Goal: Information Seeking & Learning: Understand process/instructions

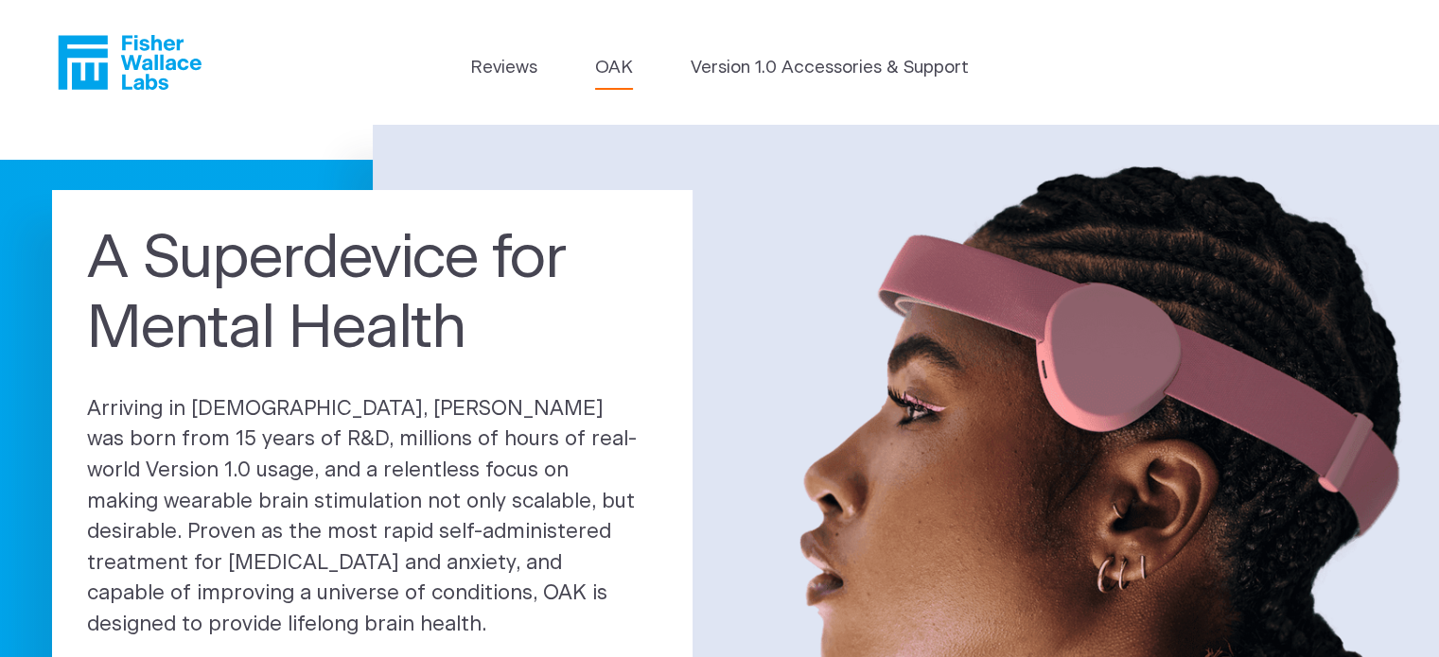
click at [607, 66] on link "OAK" at bounding box center [614, 68] width 38 height 26
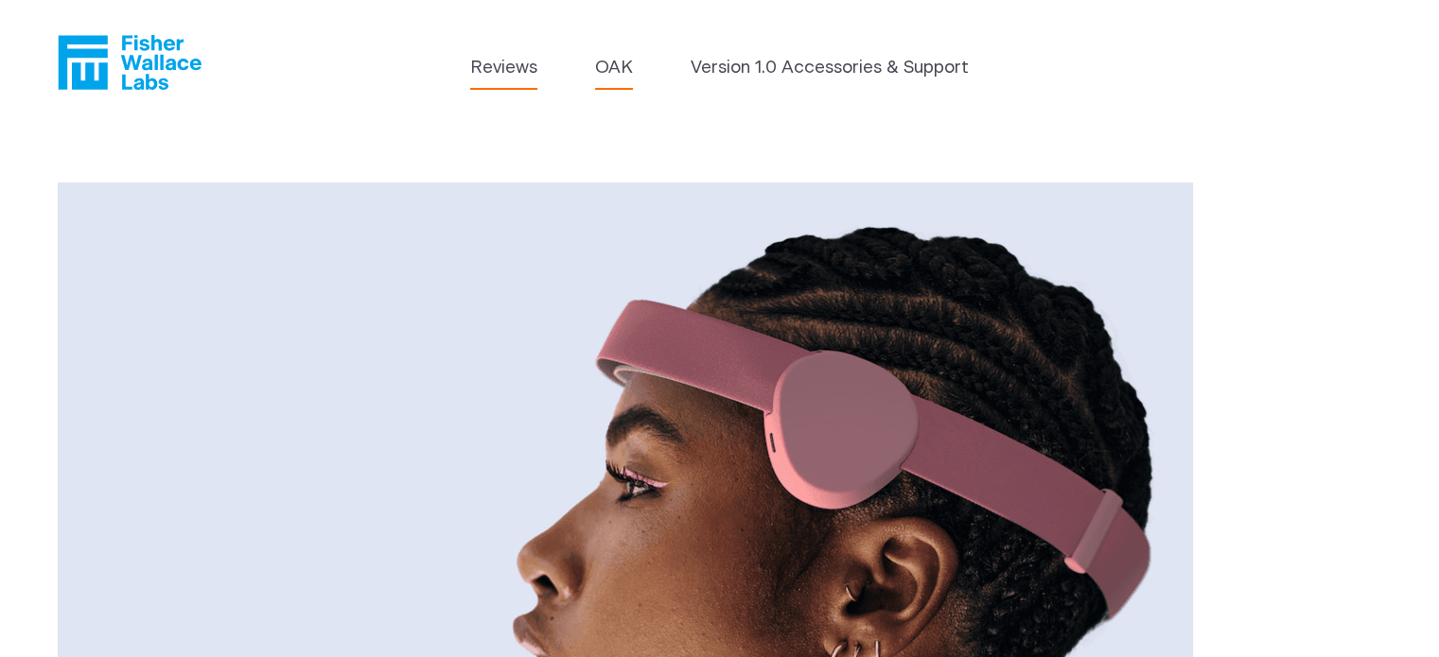
click at [520, 63] on link "Reviews" at bounding box center [503, 68] width 67 height 26
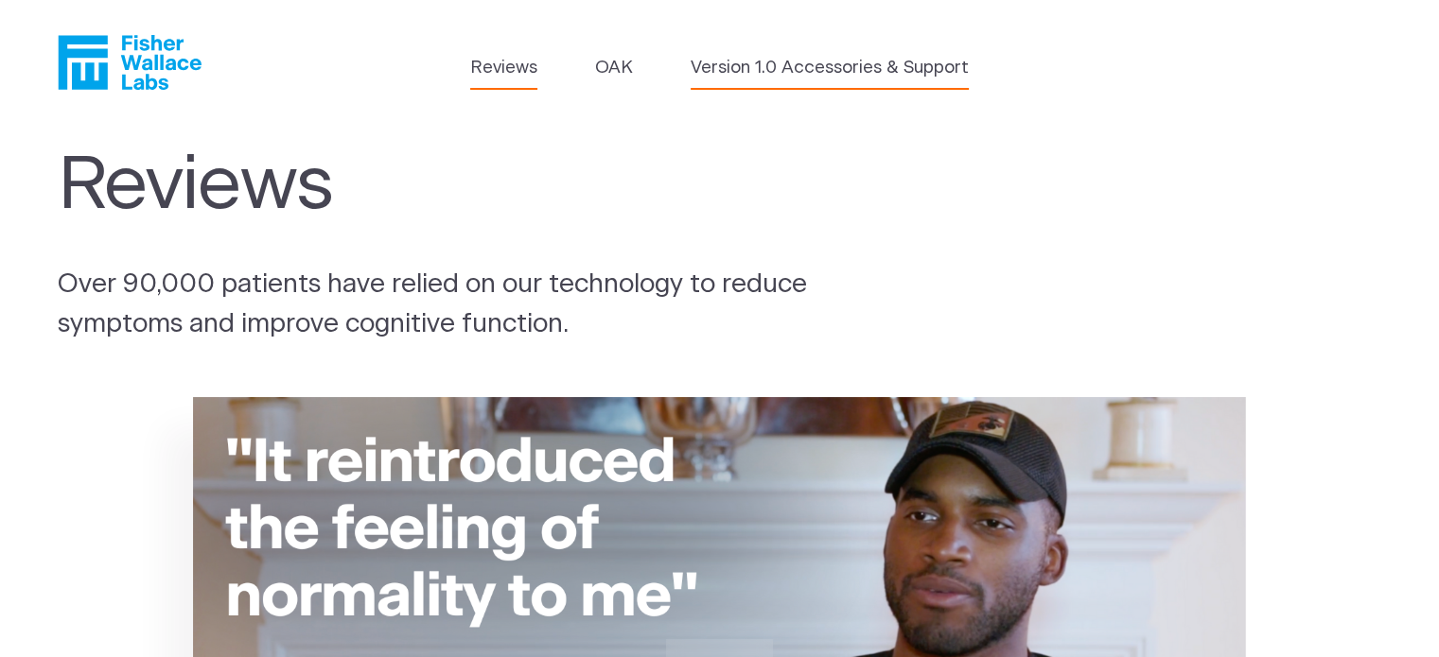
click at [783, 66] on link "Version 1.0 Accessories & Support" at bounding box center [829, 68] width 278 height 26
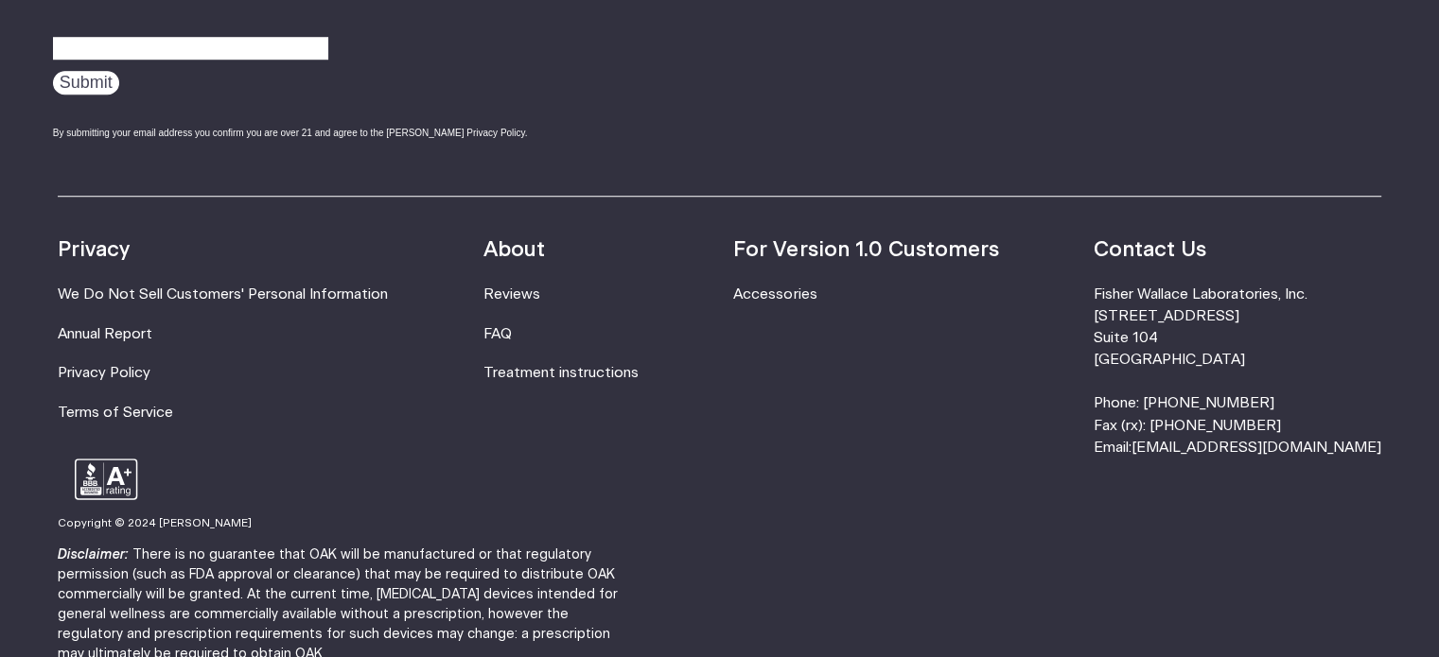
scroll to position [1509, 0]
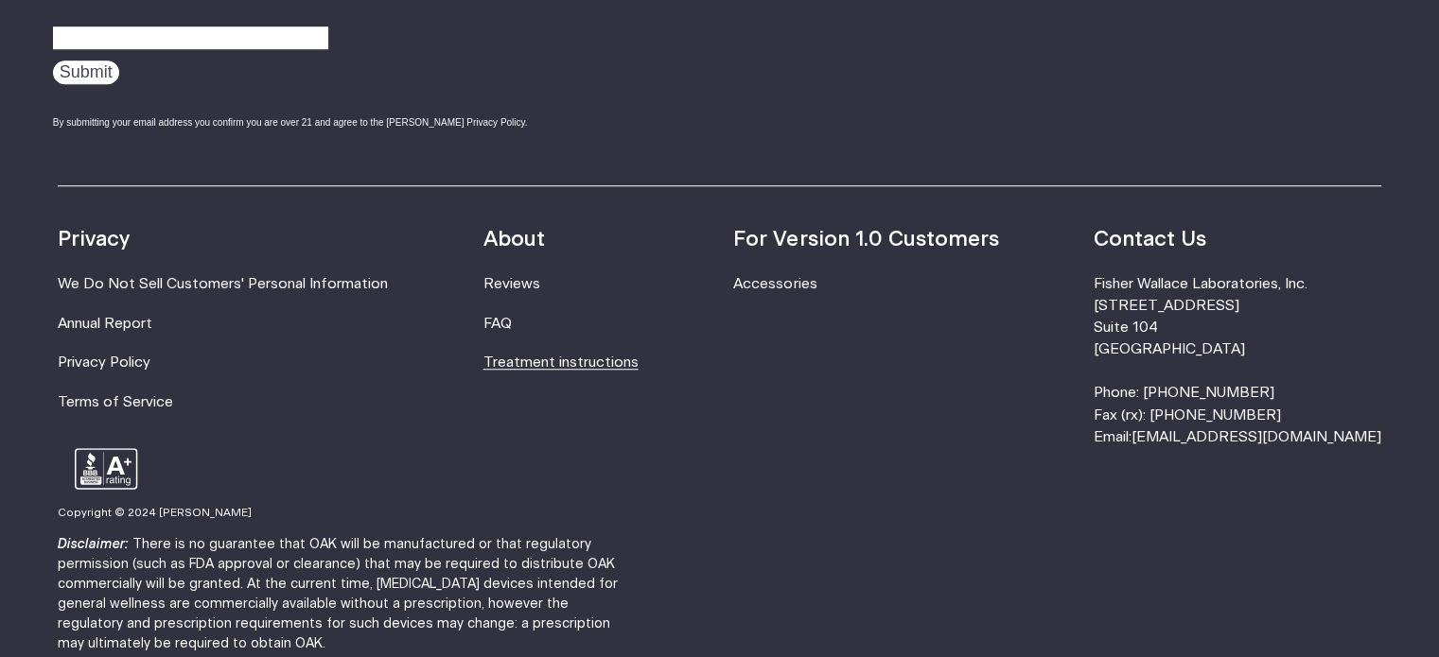
click at [629, 362] on link "Treatment instructions" at bounding box center [560, 363] width 155 height 14
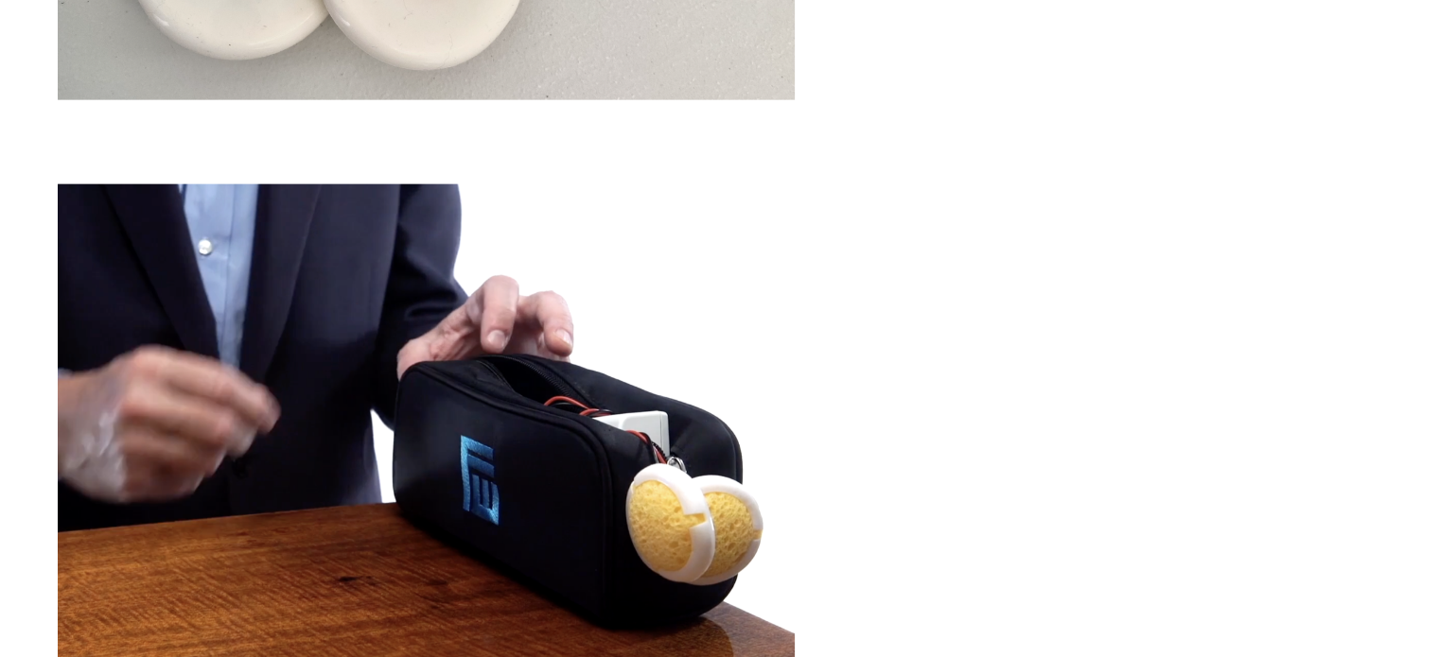
scroll to position [4510, 0]
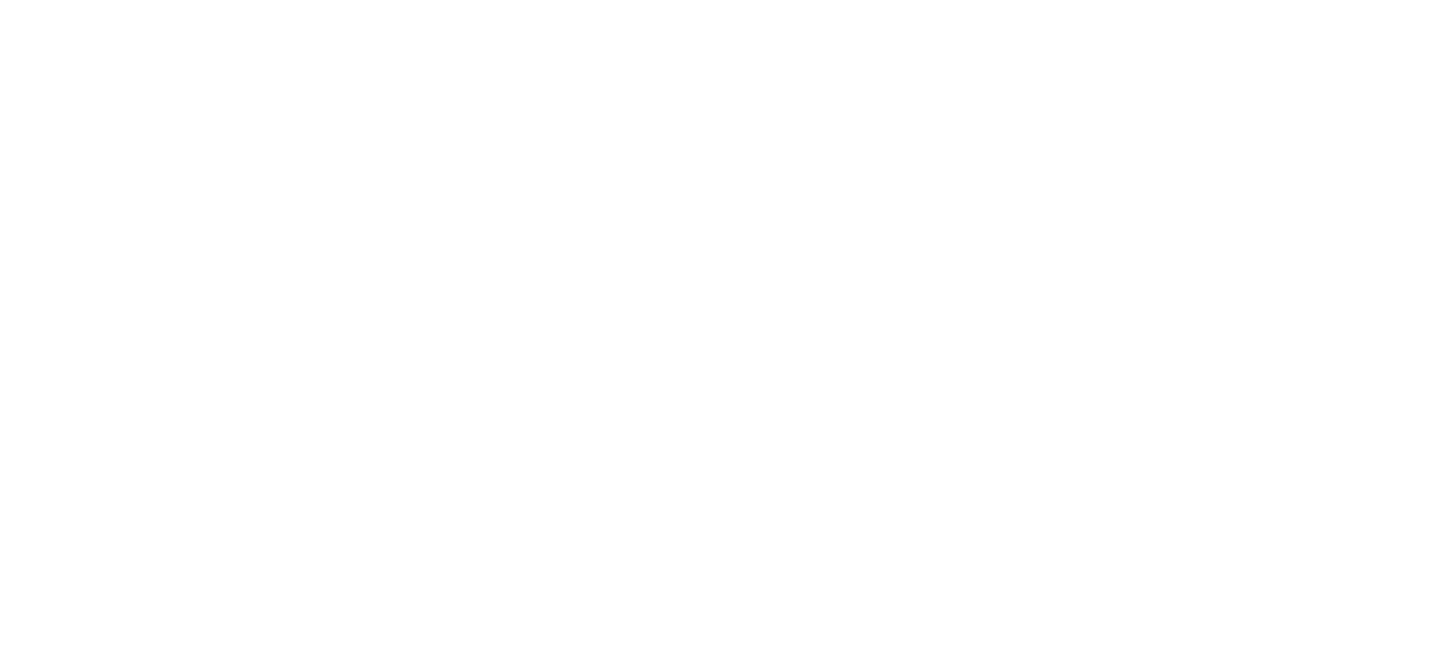
scroll to position [0, 0]
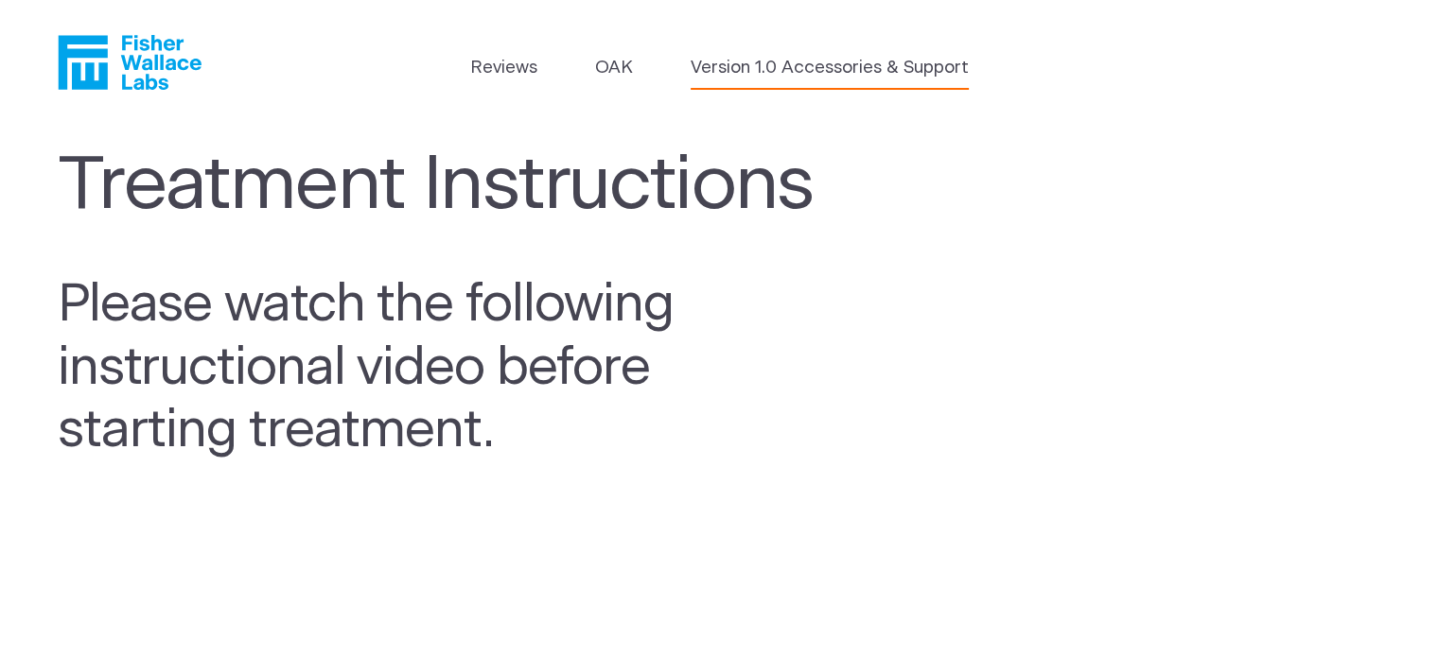
click at [742, 67] on link "Version 1.0 Accessories & Support" at bounding box center [829, 68] width 278 height 26
